Goal: Information Seeking & Learning: Compare options

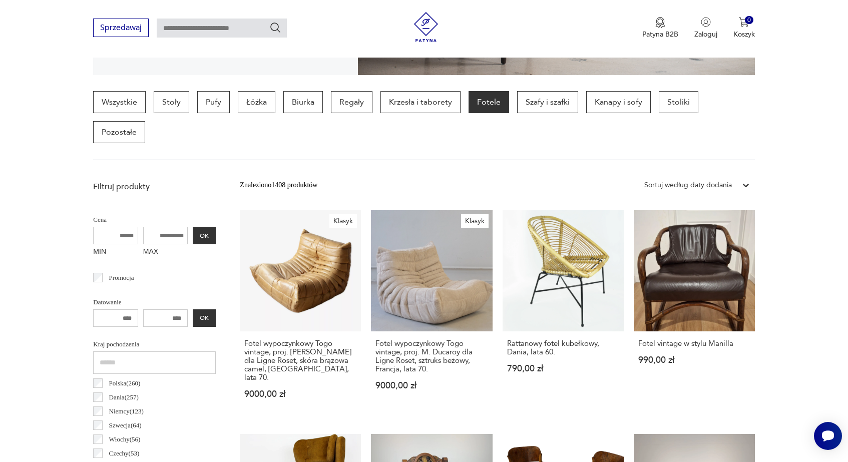
scroll to position [239, 0]
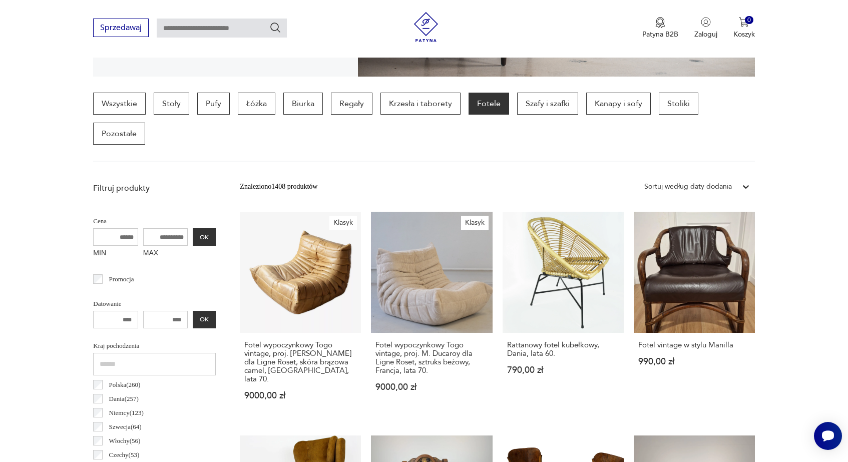
click at [143, 228] on input "MAX" at bounding box center [165, 237] width 45 height 18
click at [144, 228] on input "MAX" at bounding box center [165, 237] width 45 height 18
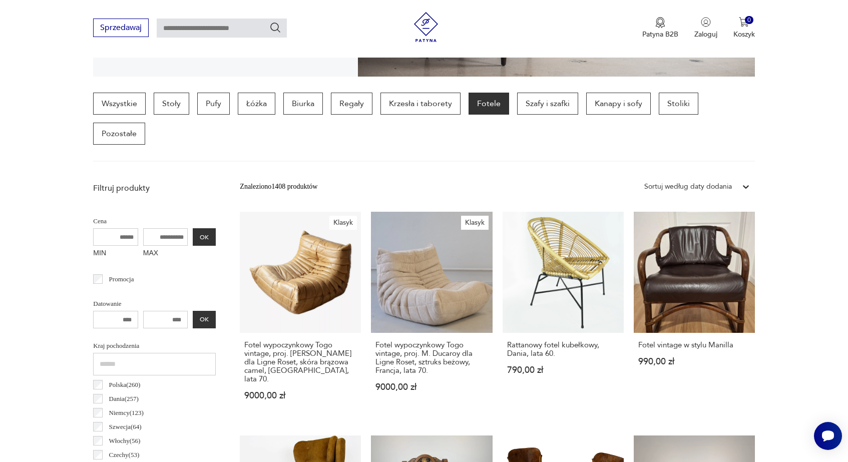
click at [143, 228] on input "MAX" at bounding box center [165, 237] width 45 height 18
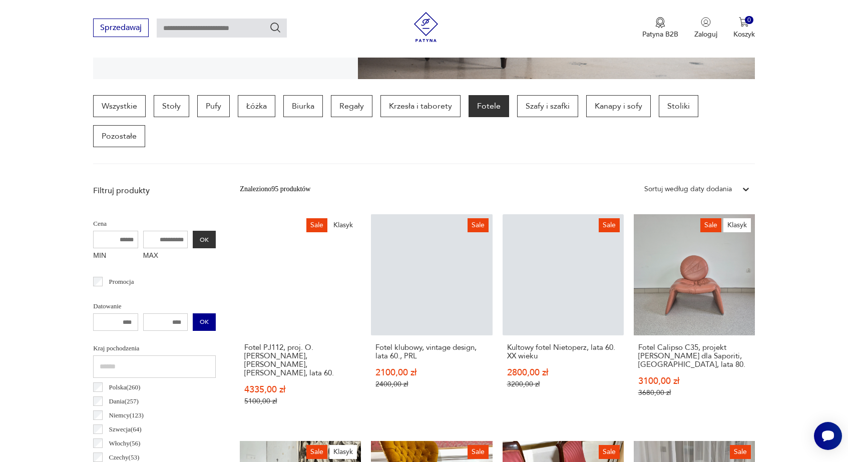
click at [193, 313] on button "OK" at bounding box center [204, 322] width 23 height 18
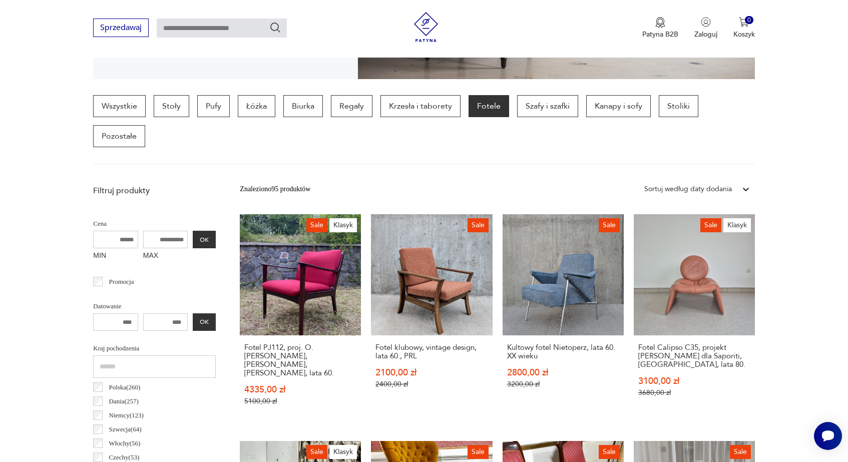
click at [121, 313] on input "number" at bounding box center [115, 322] width 45 height 18
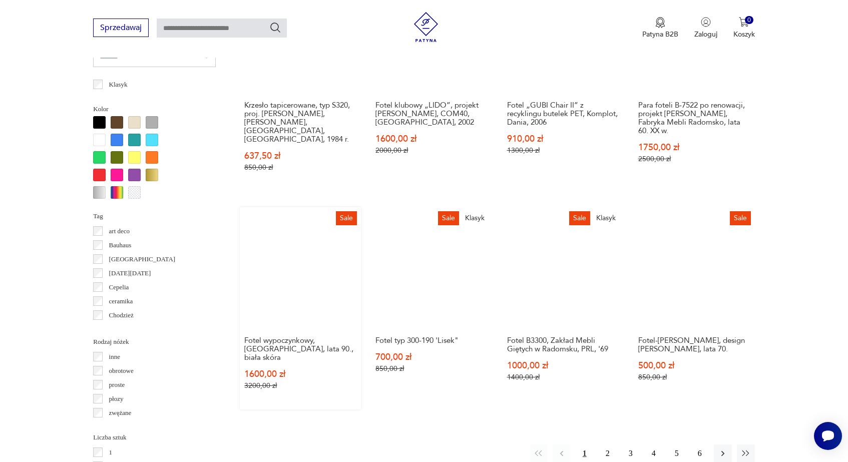
scroll to position [925, 0]
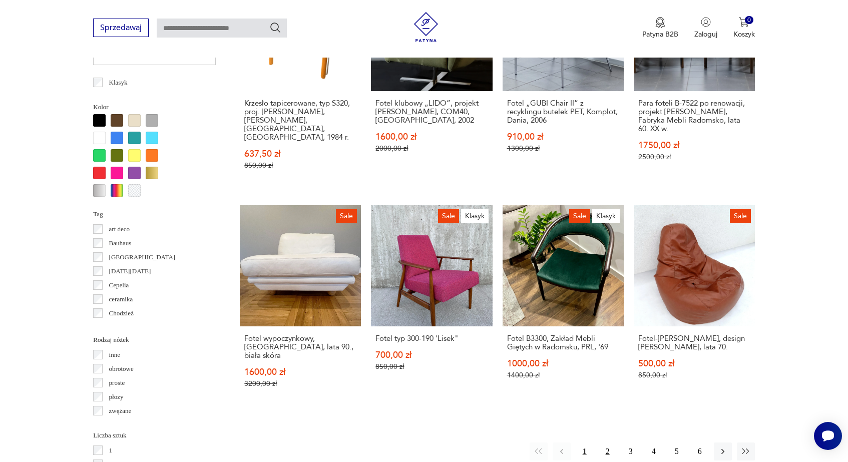
click at [607, 442] on button "2" at bounding box center [607, 451] width 18 height 18
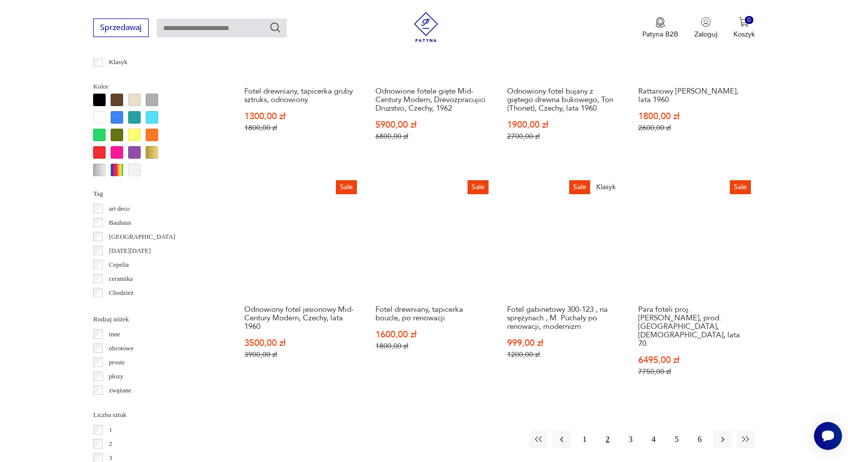
scroll to position [944, 0]
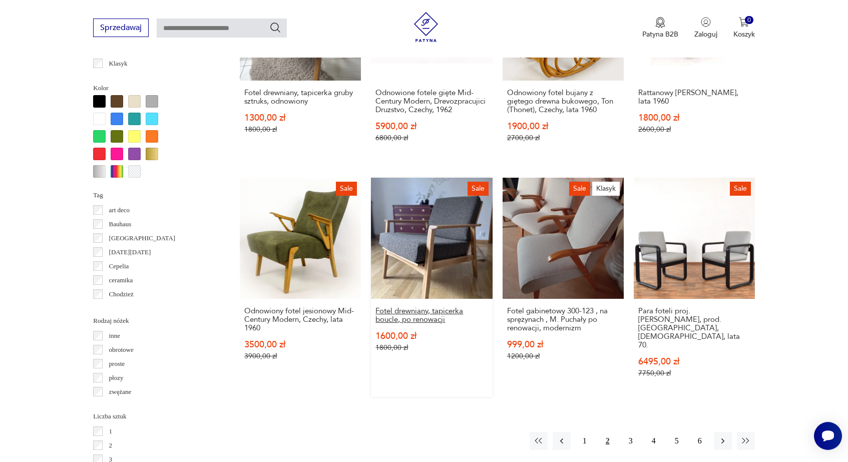
click at [375, 307] on h3 "Fotel drewniany, tapicerka boucle, po renowacji" at bounding box center [431, 315] width 112 height 17
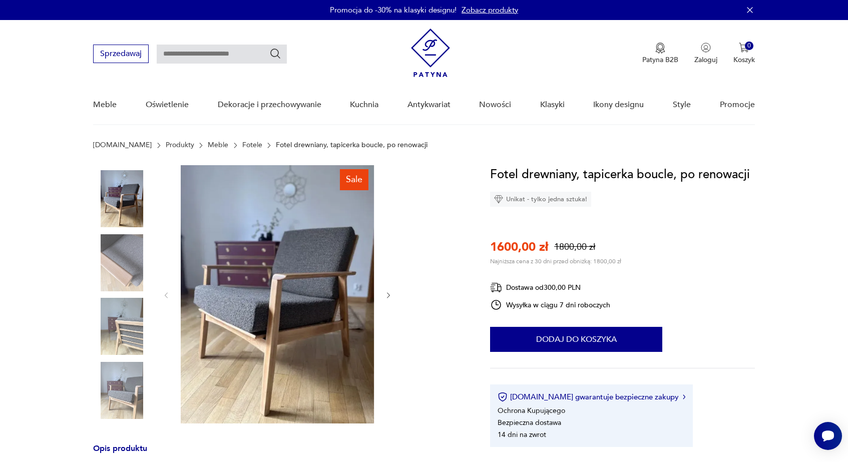
click at [130, 258] on img at bounding box center [121, 262] width 57 height 57
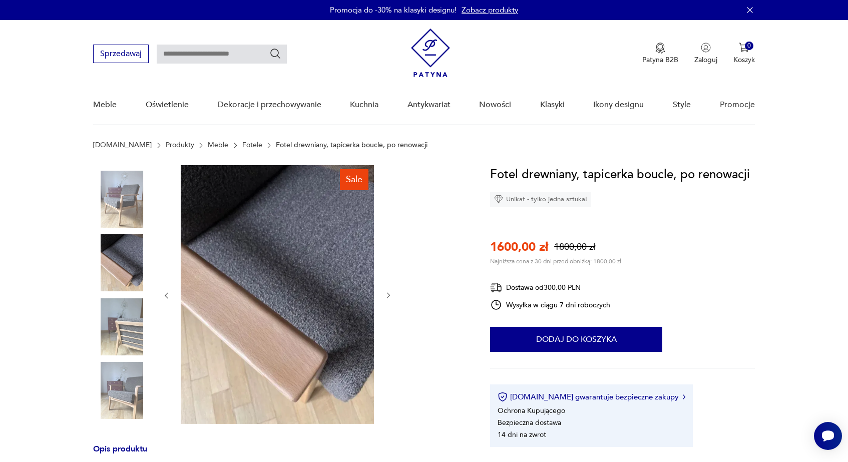
click at [124, 313] on img at bounding box center [121, 326] width 57 height 57
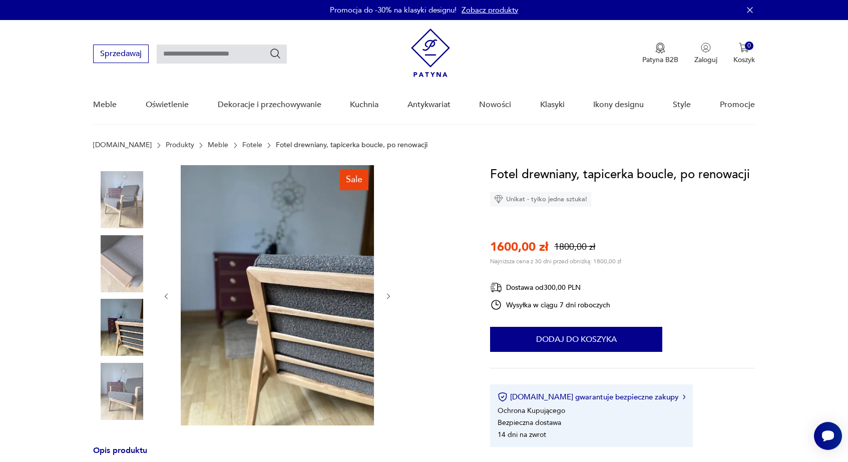
click at [125, 385] on img at bounding box center [121, 391] width 57 height 57
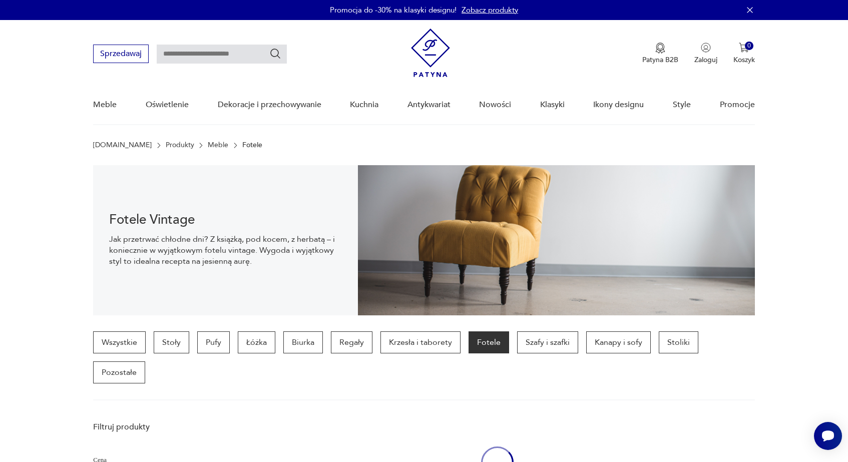
scroll to position [944, 0]
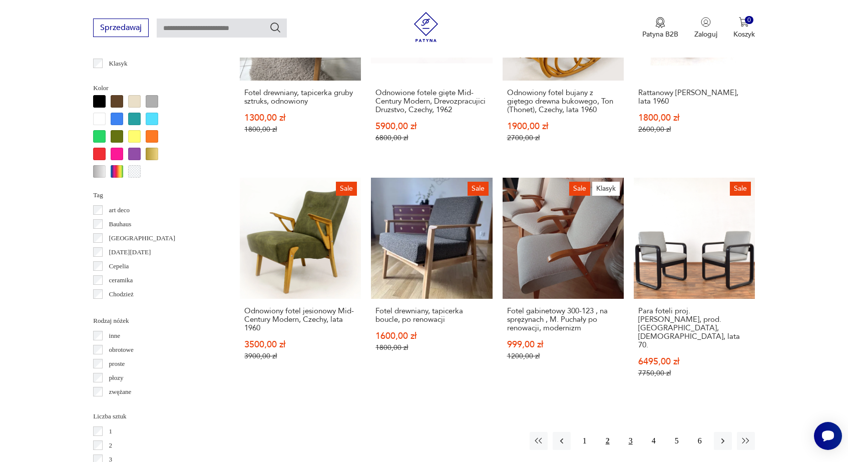
click at [628, 432] on button "3" at bounding box center [630, 441] width 18 height 18
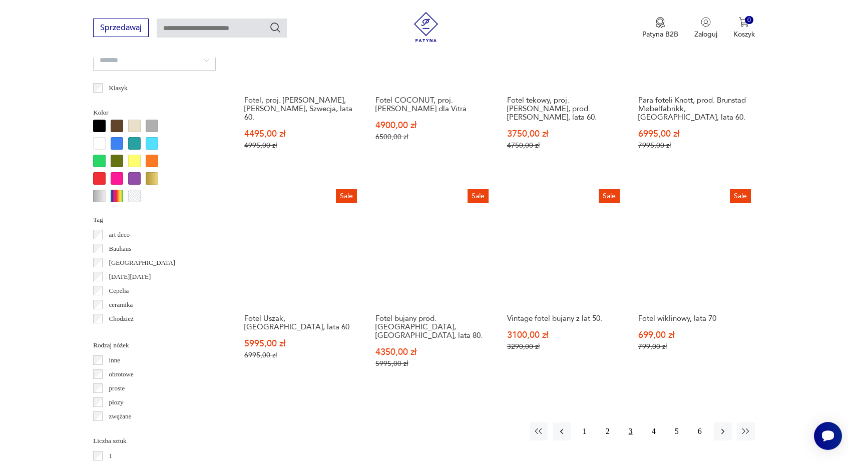
scroll to position [924, 0]
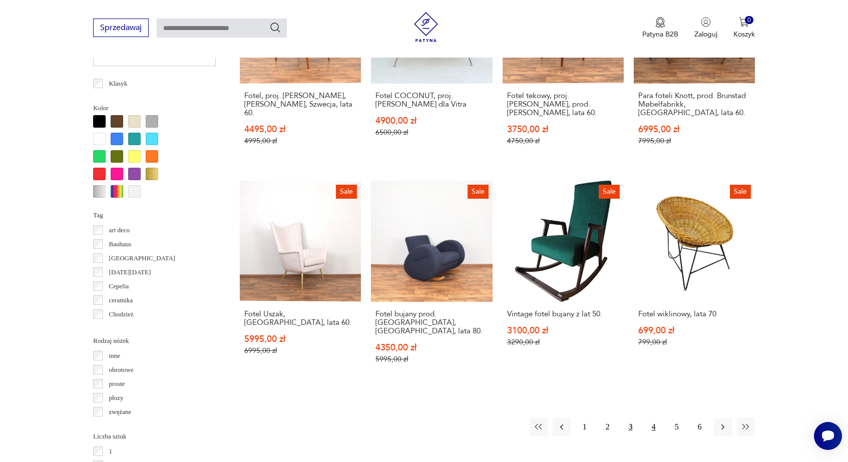
click at [650, 418] on button "4" at bounding box center [653, 427] width 18 height 18
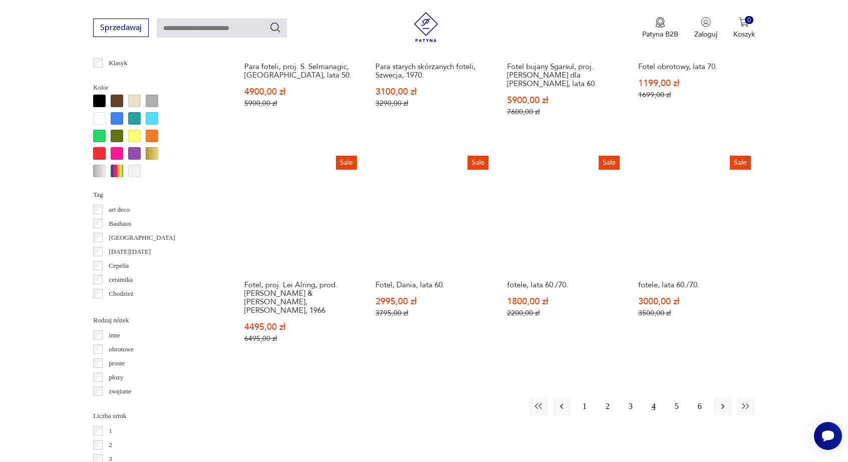
scroll to position [952, 0]
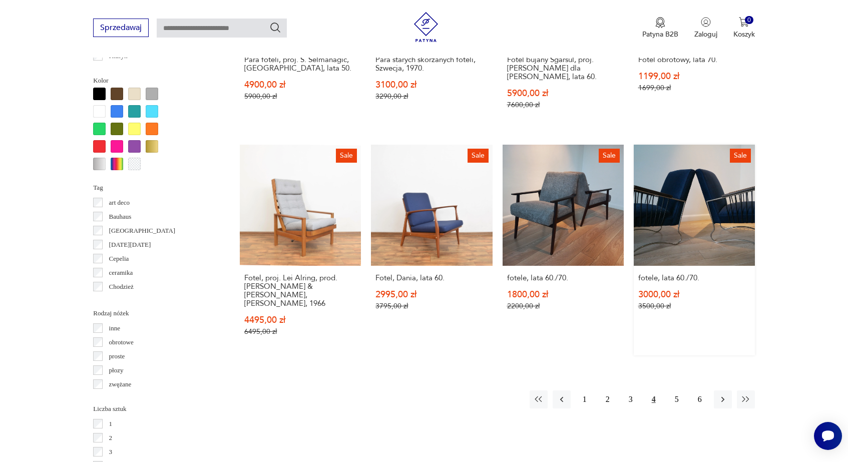
click at [663, 214] on link "Sale fotele, lata 60./70. 3000,00 zł 3500,00 zł" at bounding box center [693, 250] width 121 height 211
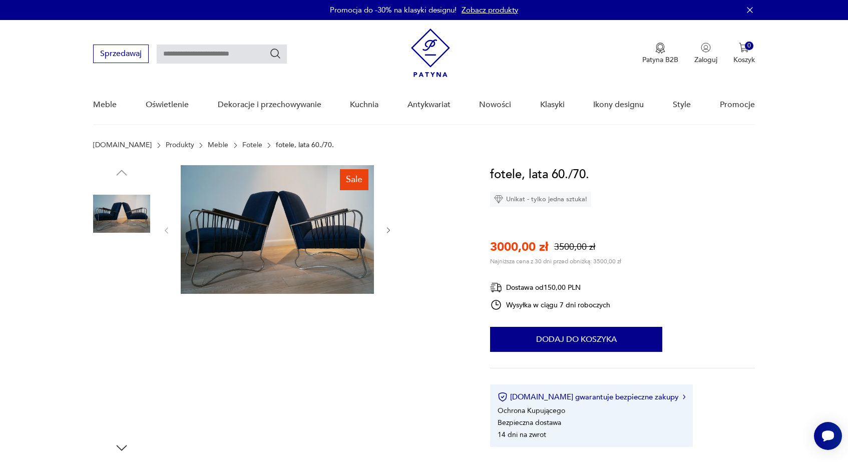
click at [128, 279] on img at bounding box center [121, 277] width 57 height 57
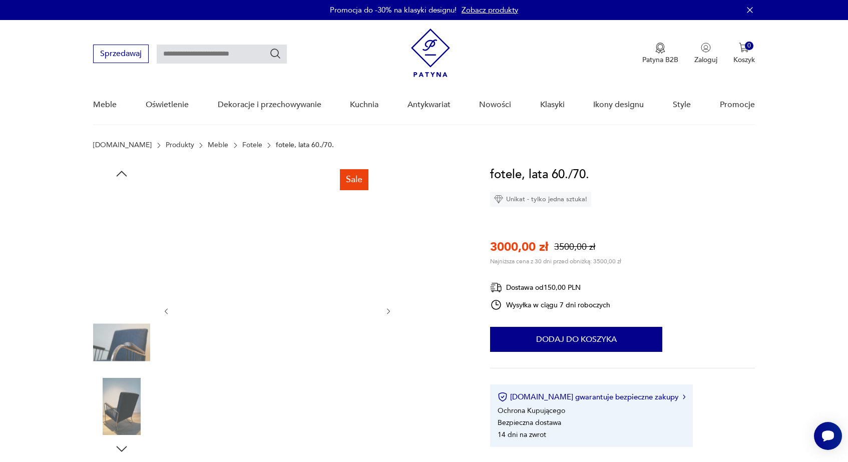
click at [125, 333] on img at bounding box center [121, 342] width 57 height 57
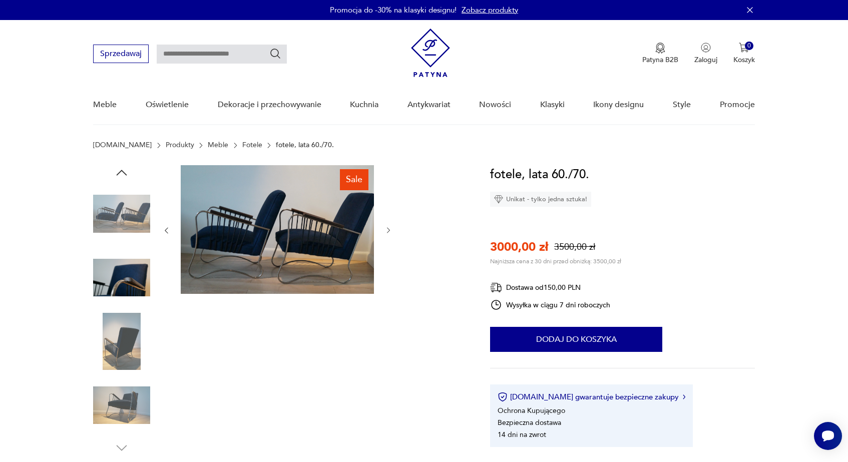
click at [115, 390] on img at bounding box center [121, 405] width 57 height 57
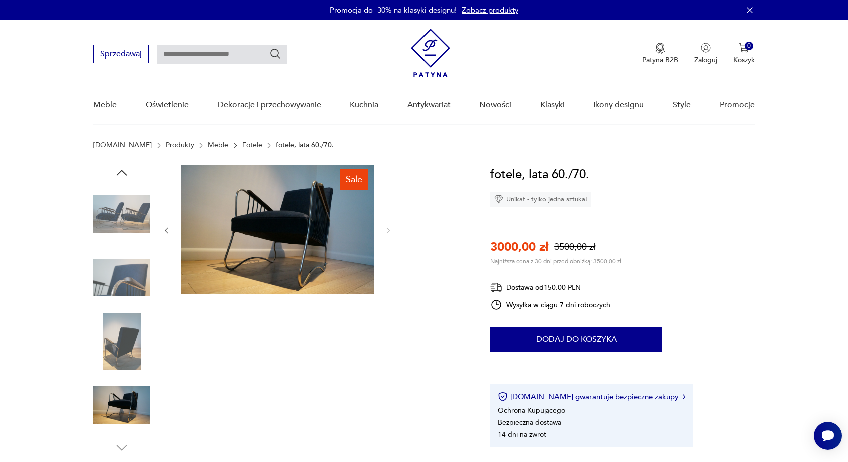
click at [130, 334] on img at bounding box center [121, 341] width 57 height 57
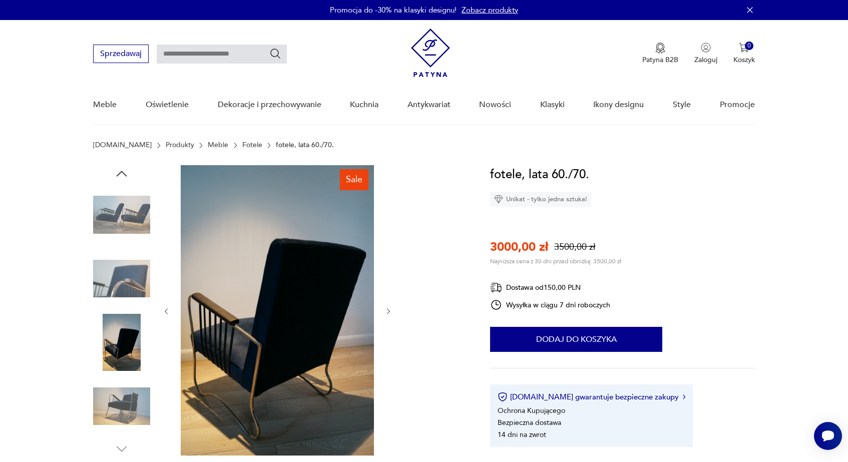
click at [138, 205] on img at bounding box center [121, 214] width 57 height 57
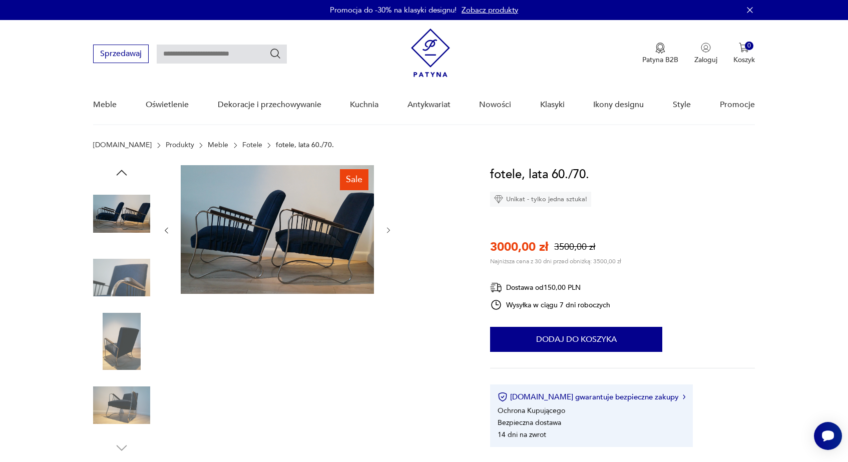
click at [255, 223] on img at bounding box center [277, 229] width 193 height 129
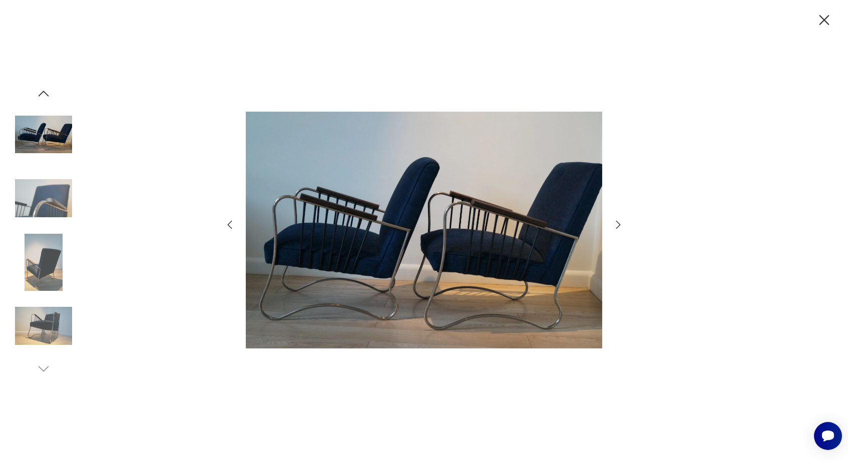
click at [57, 197] on img at bounding box center [43, 198] width 57 height 57
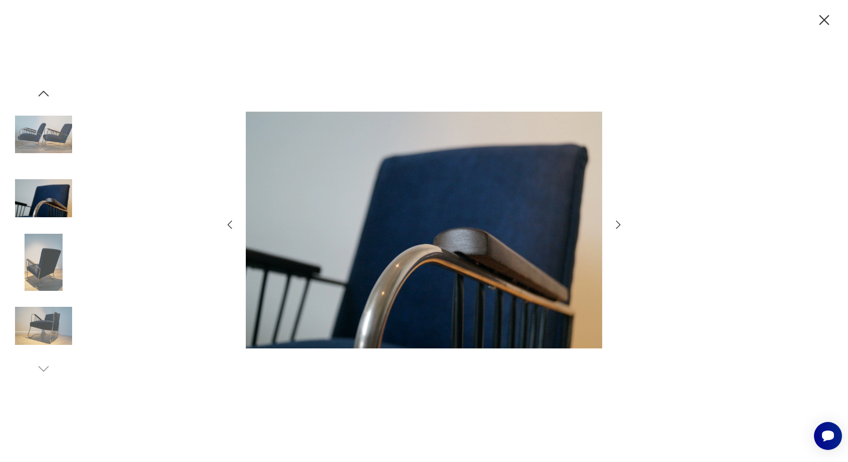
click at [43, 248] on img at bounding box center [43, 262] width 57 height 57
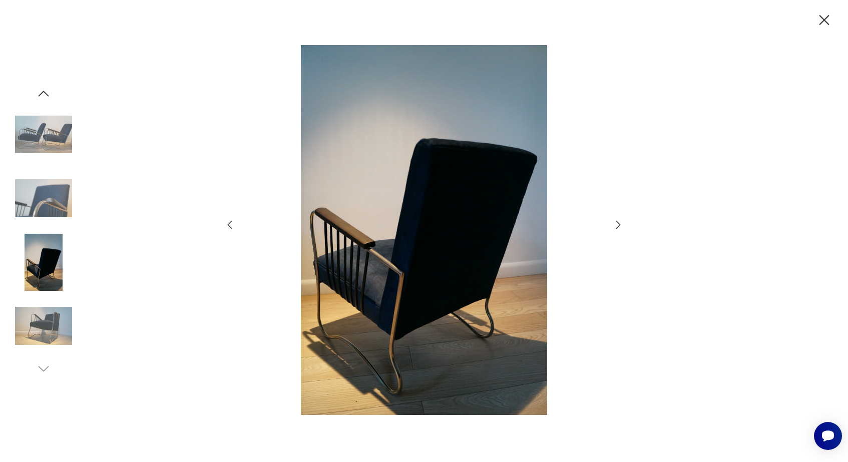
click at [50, 318] on img at bounding box center [43, 325] width 57 height 57
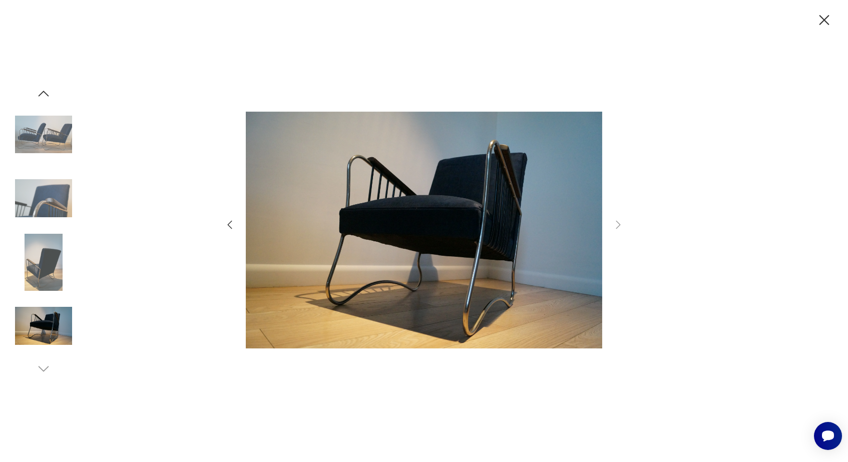
click at [821, 20] on icon "button" at bounding box center [824, 21] width 18 height 18
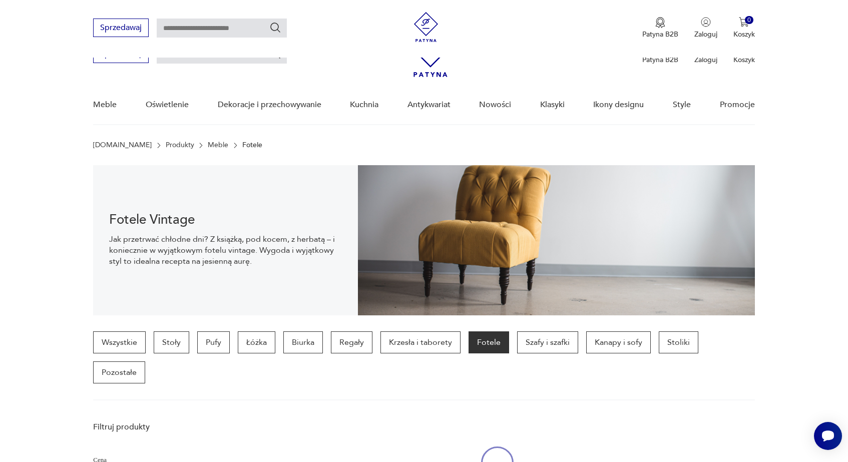
scroll to position [952, 0]
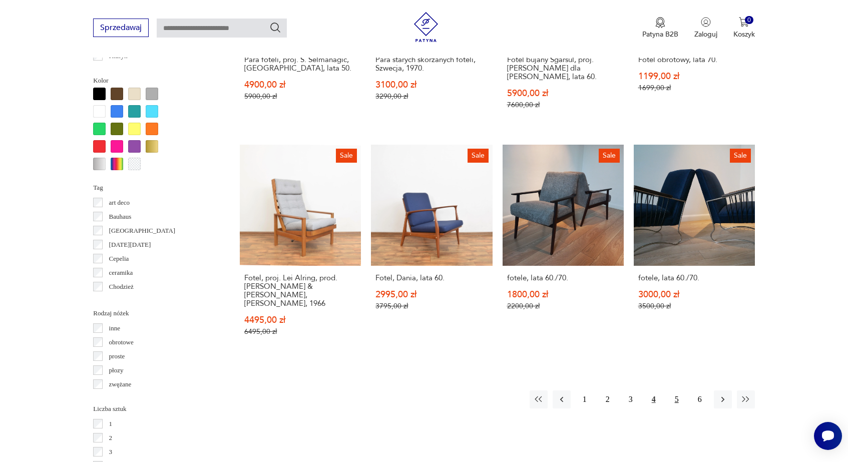
click at [677, 390] on button "5" at bounding box center [676, 399] width 18 height 18
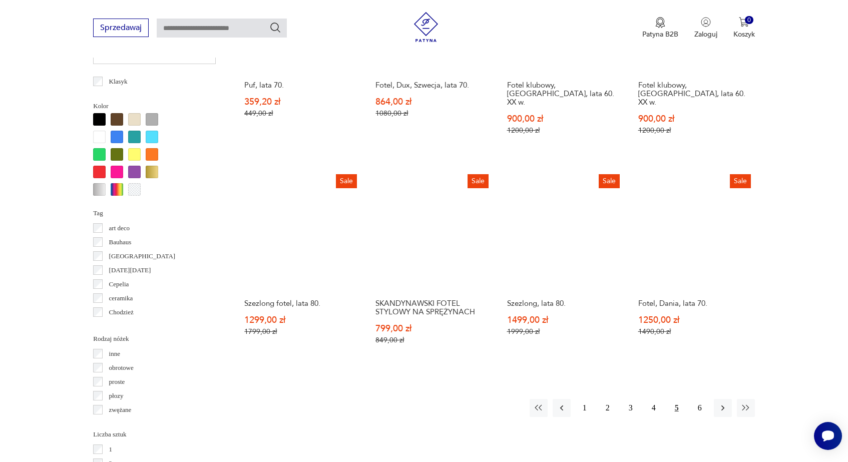
scroll to position [930, 0]
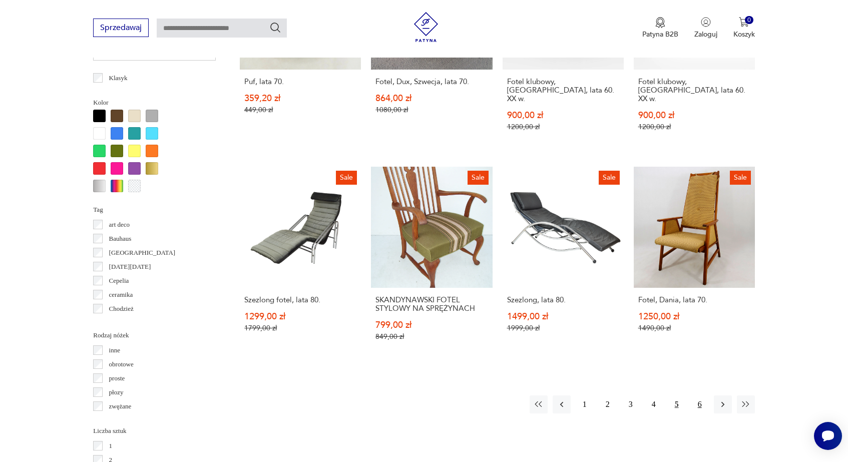
click at [696, 395] on button "6" at bounding box center [699, 404] width 18 height 18
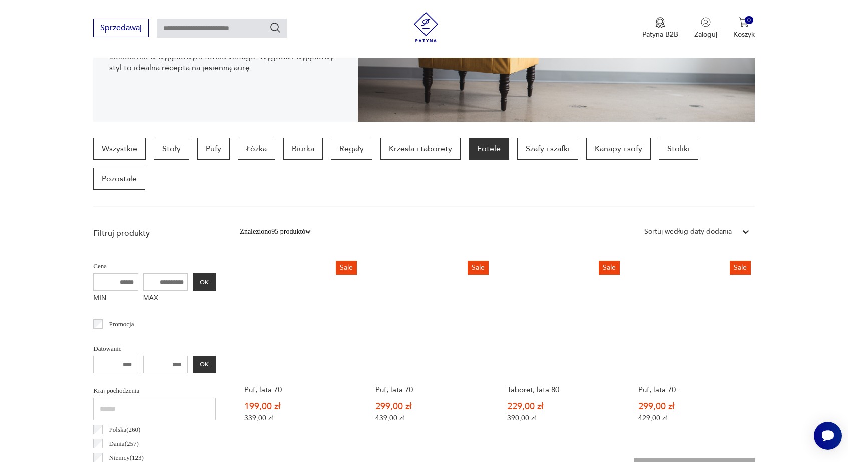
scroll to position [175, 0]
